Goal: Information Seeking & Learning: Learn about a topic

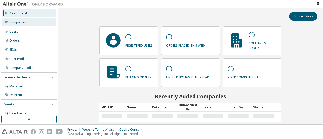
click at [31, 24] on div "Companies" at bounding box center [29, 22] width 54 height 8
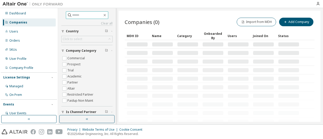
click at [81, 18] on span at bounding box center [87, 15] width 42 height 8
click at [80, 16] on input "text" at bounding box center [87, 15] width 30 height 5
type input "**********"
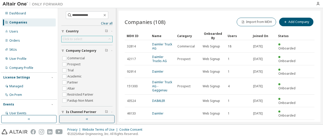
click at [95, 39] on div "Click to select" at bounding box center [87, 39] width 51 height 6
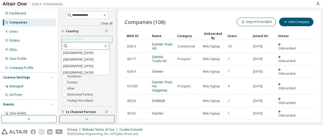
click at [76, 43] on input "text" at bounding box center [85, 45] width 35 height 5
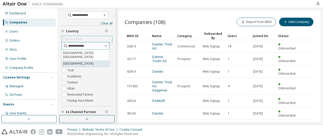
type input "**********"
click at [79, 63] on li "[GEOGRAPHIC_DATA]" at bounding box center [86, 63] width 48 height 7
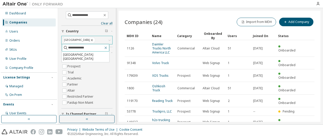
click at [107, 48] on icon "button" at bounding box center [106, 48] width 2 height 2
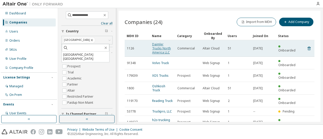
click at [157, 46] on link "Daimler Trucks North America LLC" at bounding box center [161, 48] width 19 height 12
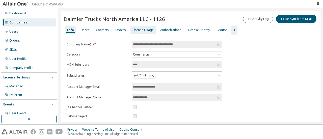
click at [150, 29] on div "License Usage" at bounding box center [143, 30] width 21 height 4
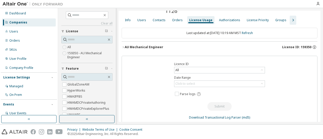
scroll to position [19, 0]
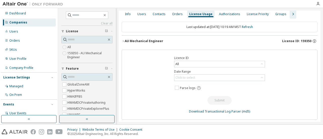
click at [136, 41] on div "AU Mechanical Engineer" at bounding box center [144, 41] width 39 height 4
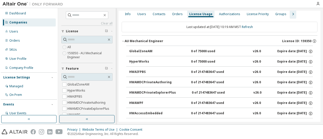
click at [143, 41] on div "AU Mechanical Engineer" at bounding box center [144, 41] width 39 height 4
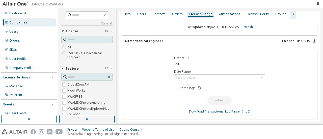
scroll to position [0, 0]
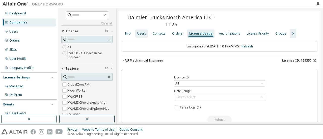
click at [143, 33] on div "Users" at bounding box center [141, 34] width 9 height 4
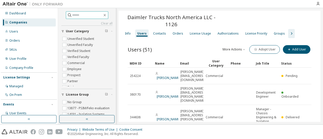
click at [83, 13] on input "text" at bounding box center [87, 15] width 30 height 5
type input "******"
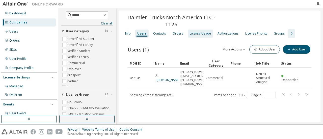
click at [194, 37] on div "License Usage" at bounding box center [200, 34] width 25 height 8
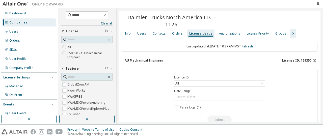
scroll to position [19, 0]
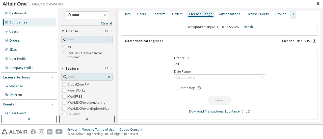
click at [162, 40] on div "AU Mechanical Engineer License ID: 159350" at bounding box center [221, 41] width 193 height 5
click at [153, 39] on div "AU Mechanical Engineer License ID: 159350" at bounding box center [221, 41] width 193 height 5
click at [149, 42] on div "AU Mechanical Engineer" at bounding box center [144, 41] width 39 height 4
click at [296, 39] on span "License ID: 159350" at bounding box center [297, 41] width 29 height 4
click at [132, 42] on div "AU Mechanical Engineer" at bounding box center [144, 41] width 39 height 4
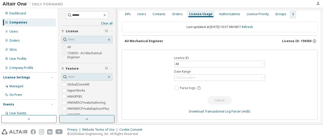
click at [82, 121] on button "button" at bounding box center [86, 119] width 55 height 8
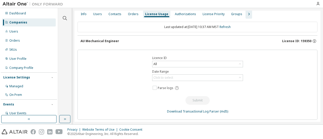
scroll to position [0, 0]
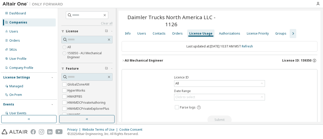
drag, startPoint x: 126, startPoint y: 62, endPoint x: 124, endPoint y: 63, distance: 2.6
click at [126, 62] on div "AU Mechanical Engineer" at bounding box center [144, 61] width 39 height 4
